Goal: Transaction & Acquisition: Book appointment/travel/reservation

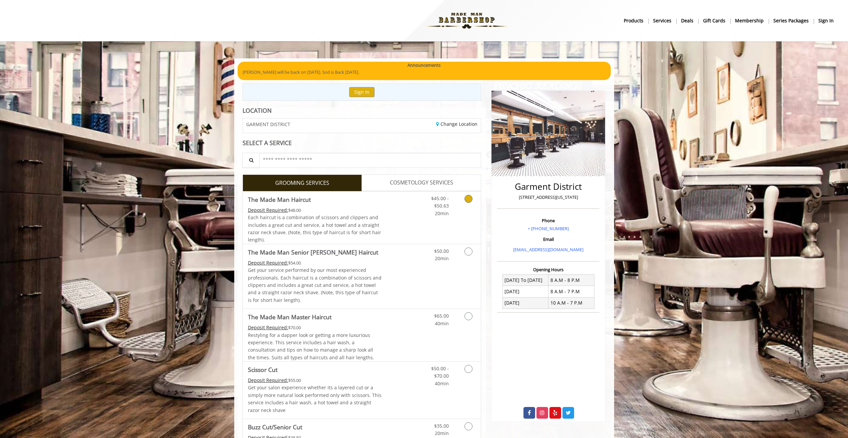
click at [279, 209] on Haircut "Deposit Required:" at bounding box center [268, 210] width 40 height 6
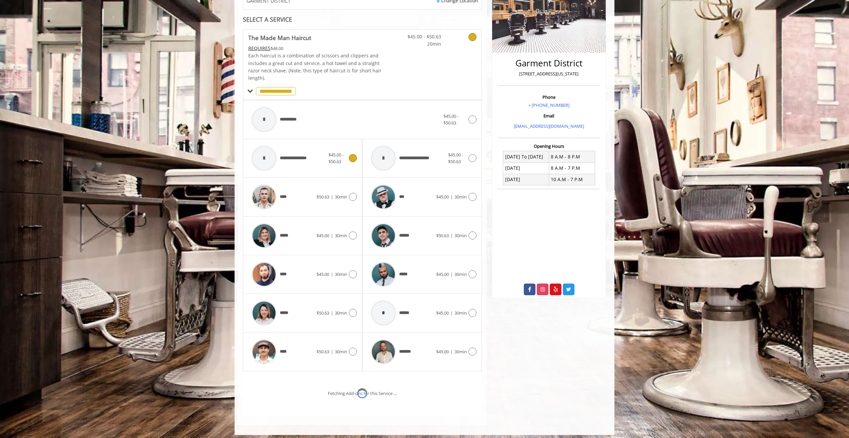
scroll to position [155, 0]
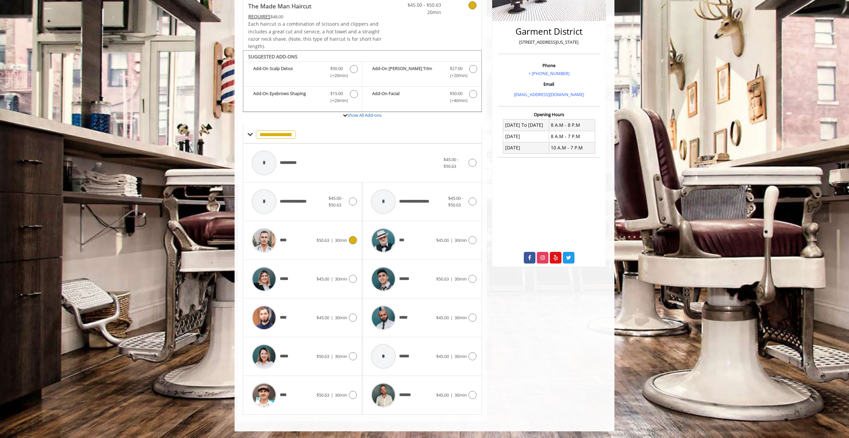
click at [298, 241] on div "****" at bounding box center [282, 240] width 68 height 32
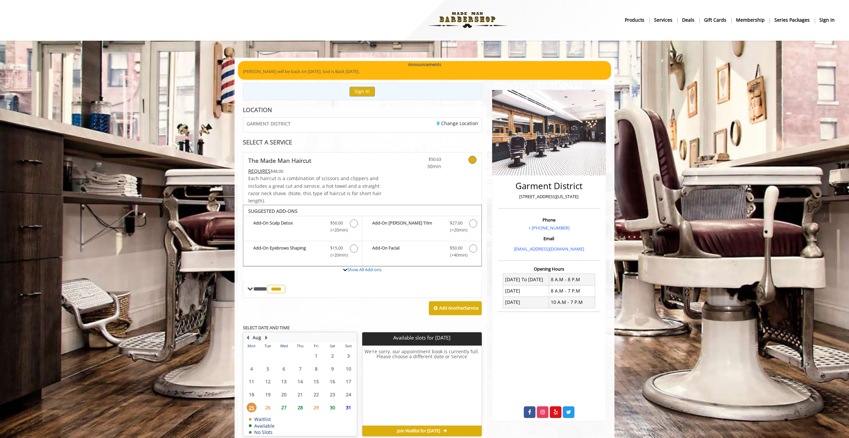
scroll to position [32, 0]
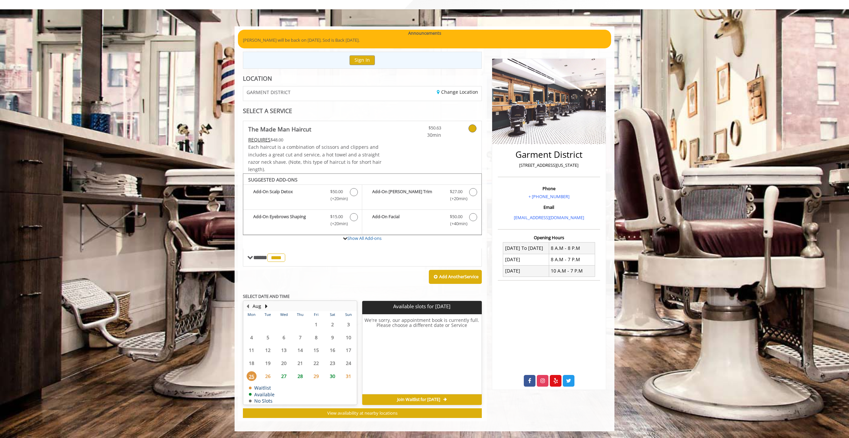
click at [269, 374] on span "26" at bounding box center [268, 376] width 10 height 10
click at [258, 375] on div "25" at bounding box center [251, 376] width 13 height 10
click at [428, 402] on span "Join Waitlist for [DATE]" at bounding box center [418, 399] width 43 height 5
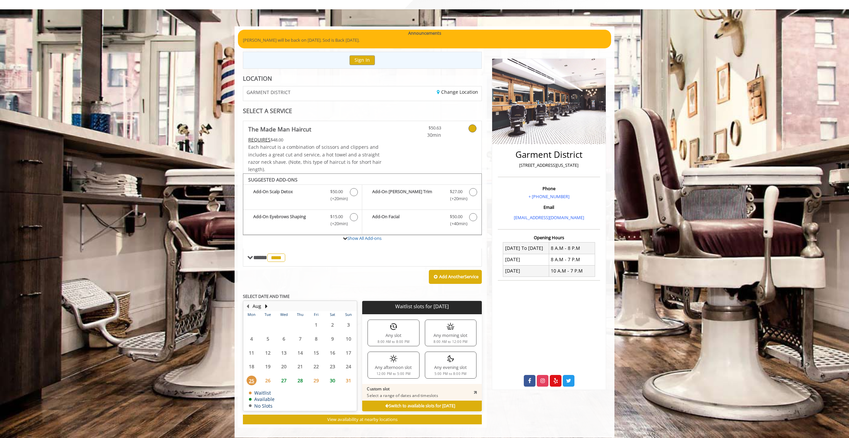
click at [436, 365] on div "Any evening slot 5:00 PM to 8:00 PM" at bounding box center [451, 364] width 52 height 27
click at [287, 385] on td "27" at bounding box center [284, 380] width 16 height 14
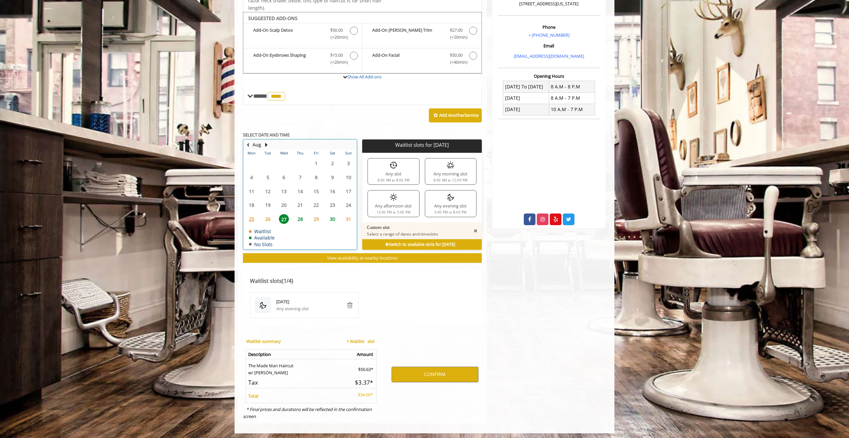
scroll to position [195, 0]
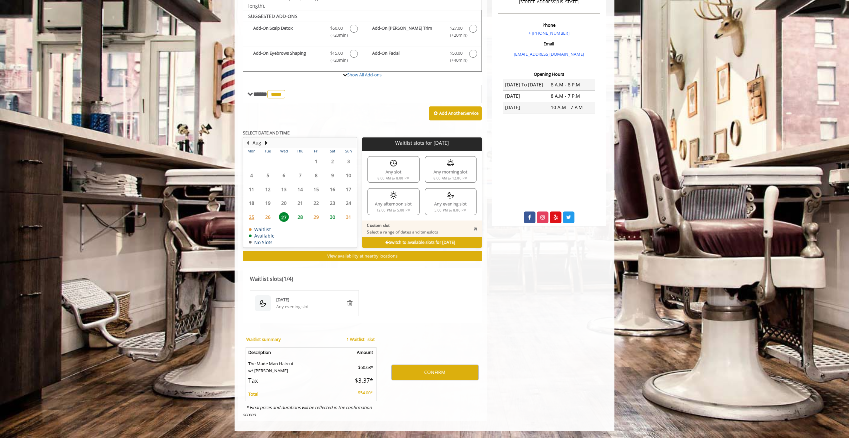
click at [367, 239] on div "Switch to available slots for [DATE]" at bounding box center [421, 242] width 119 height 11
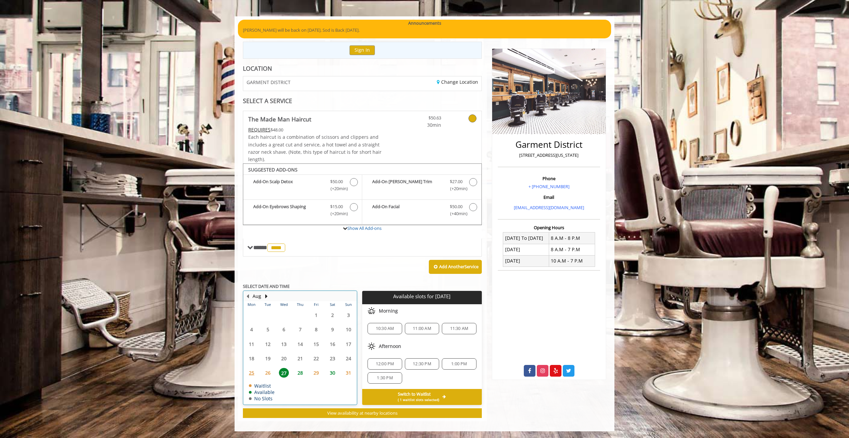
click at [307, 373] on td "28" at bounding box center [300, 372] width 16 height 14
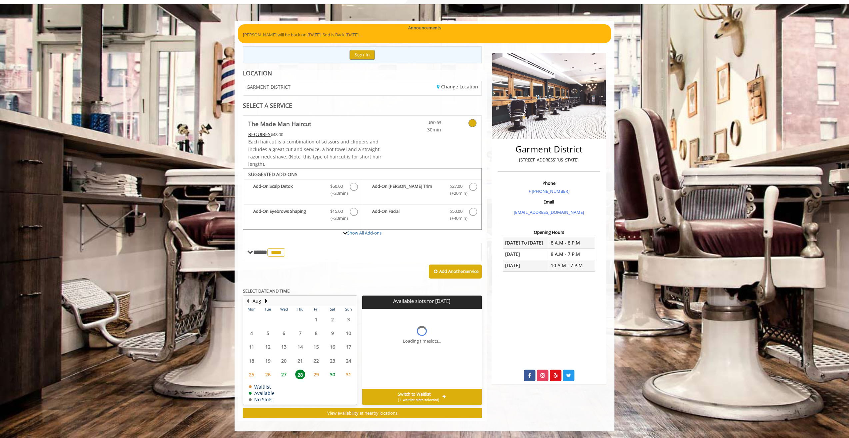
scroll to position [37, 0]
click at [249, 374] on span "25" at bounding box center [252, 374] width 10 height 10
